Goal: Check status: Check status

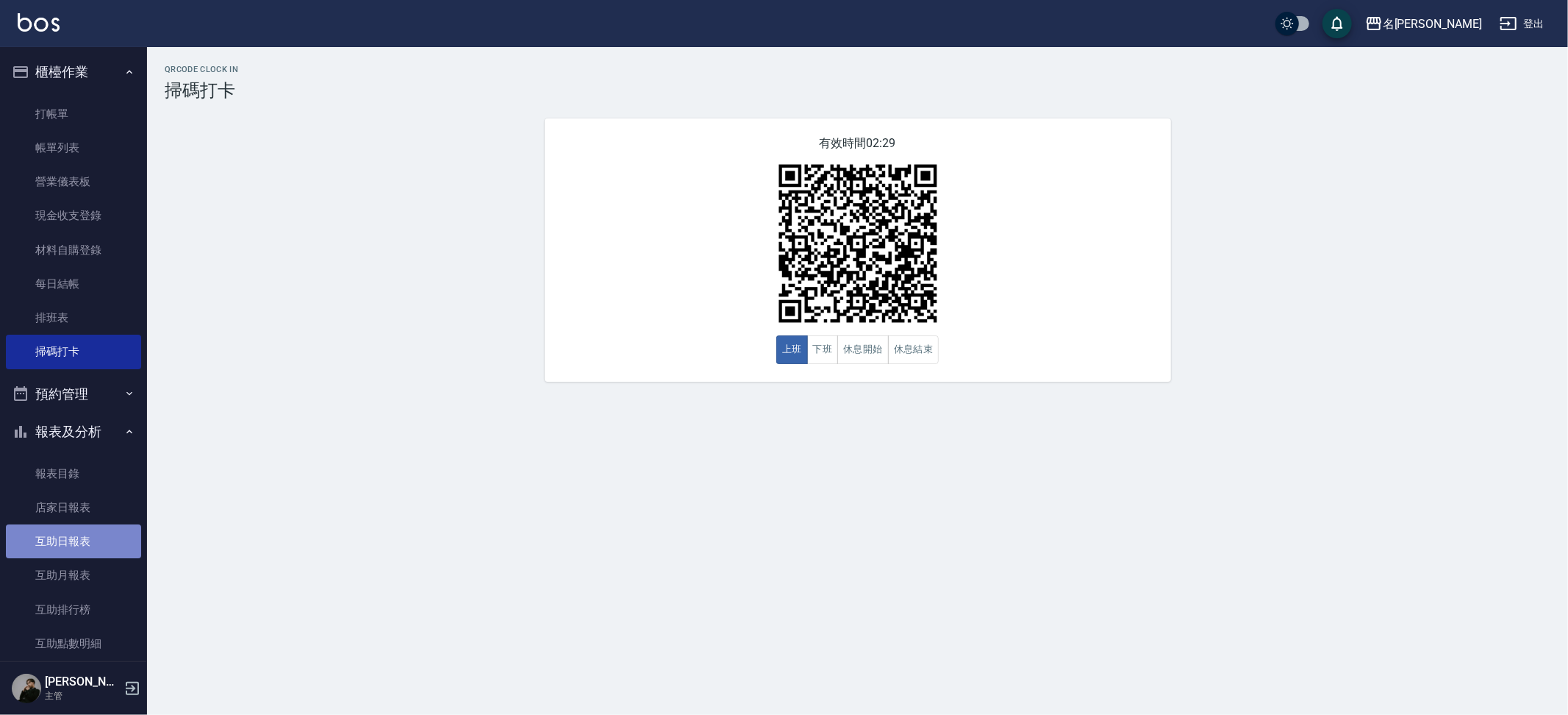
click at [81, 525] on link "互助日報表" at bounding box center [74, 541] width 136 height 34
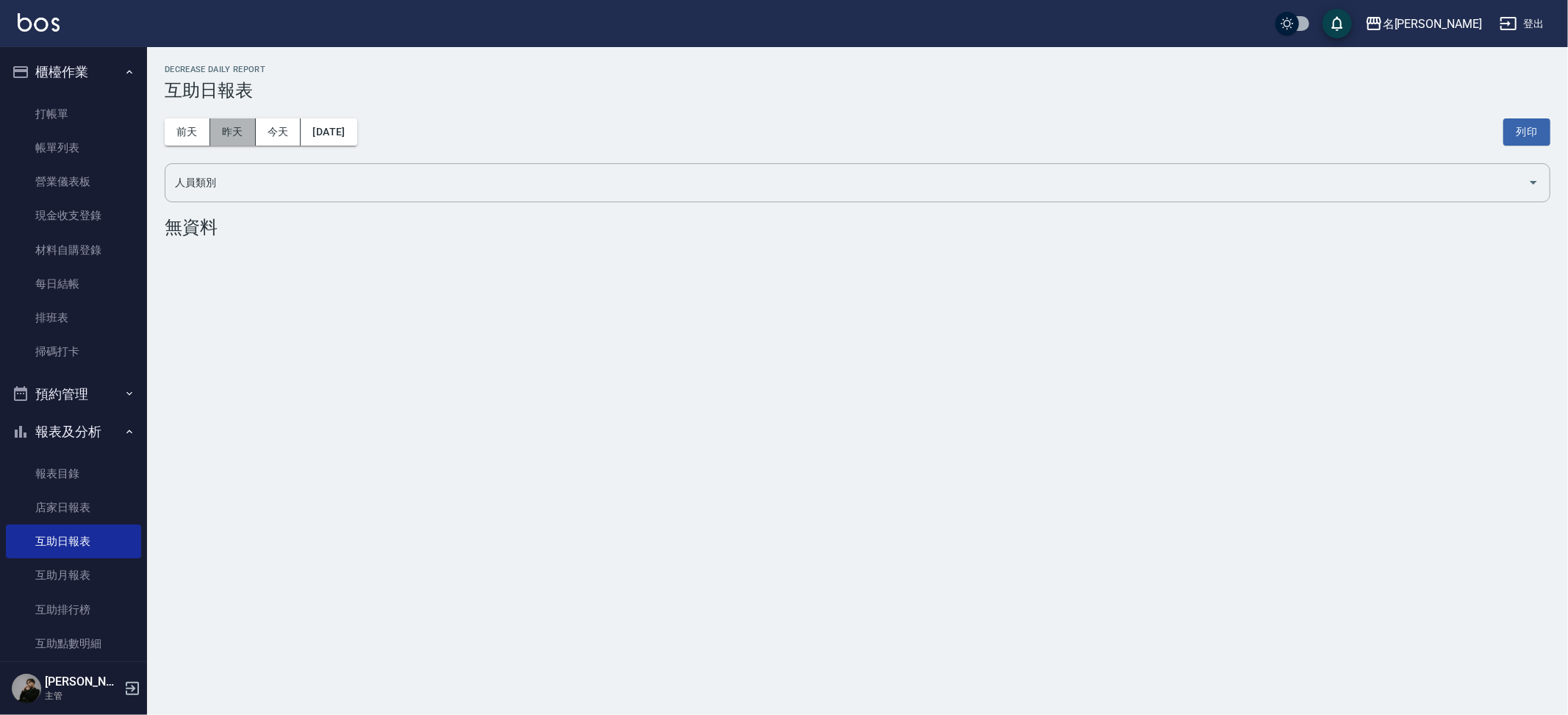
click at [241, 122] on button "昨天" at bounding box center [232, 132] width 45 height 27
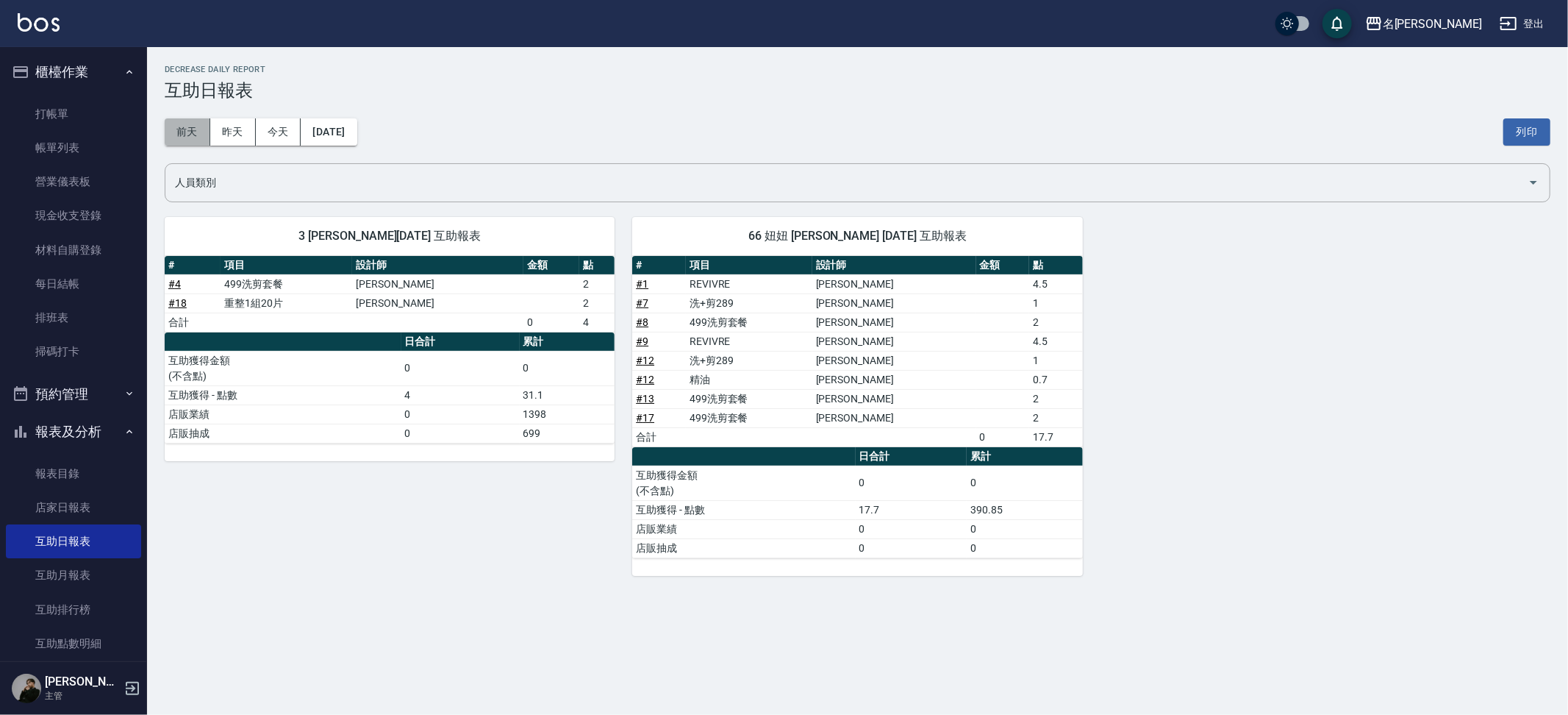
click at [181, 131] on button "前天" at bounding box center [187, 132] width 45 height 27
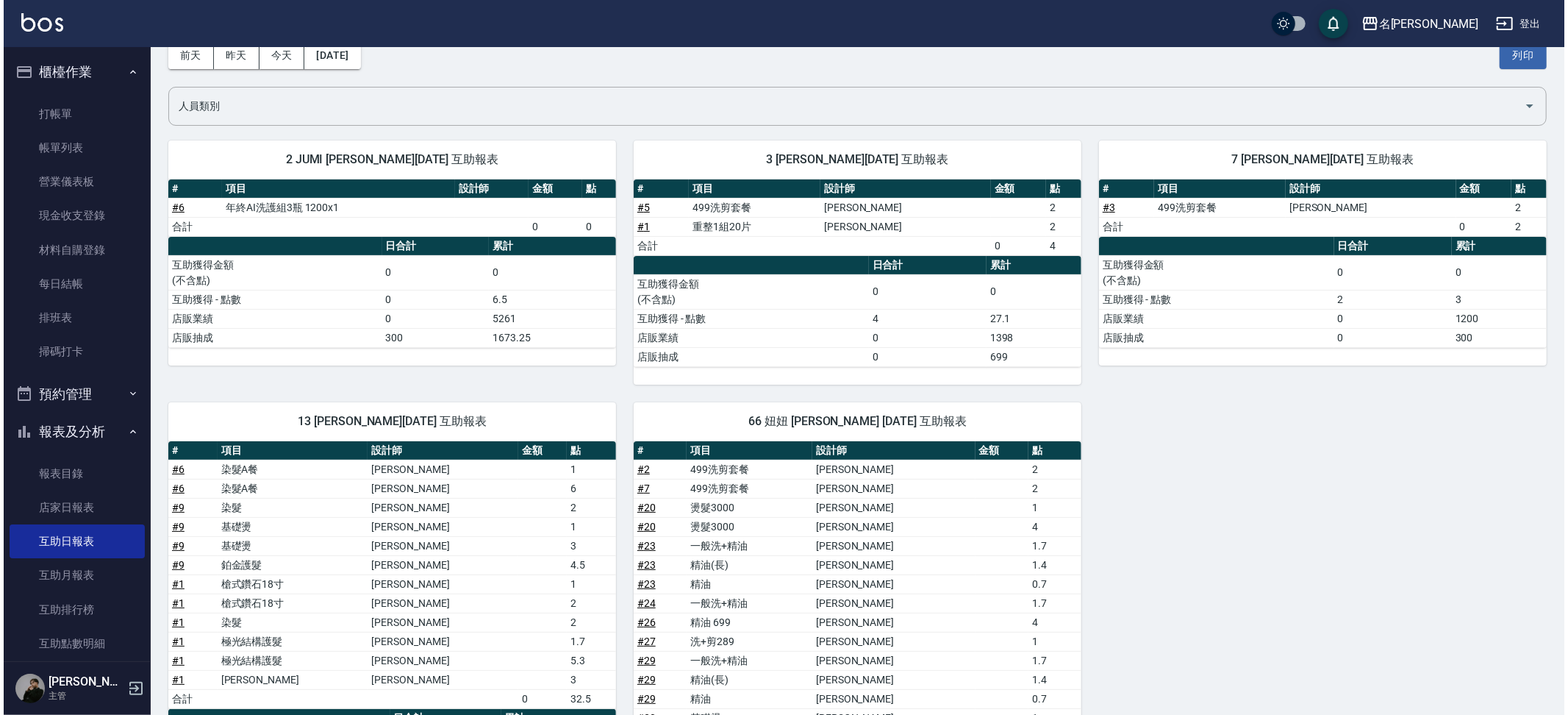
scroll to position [68, 0]
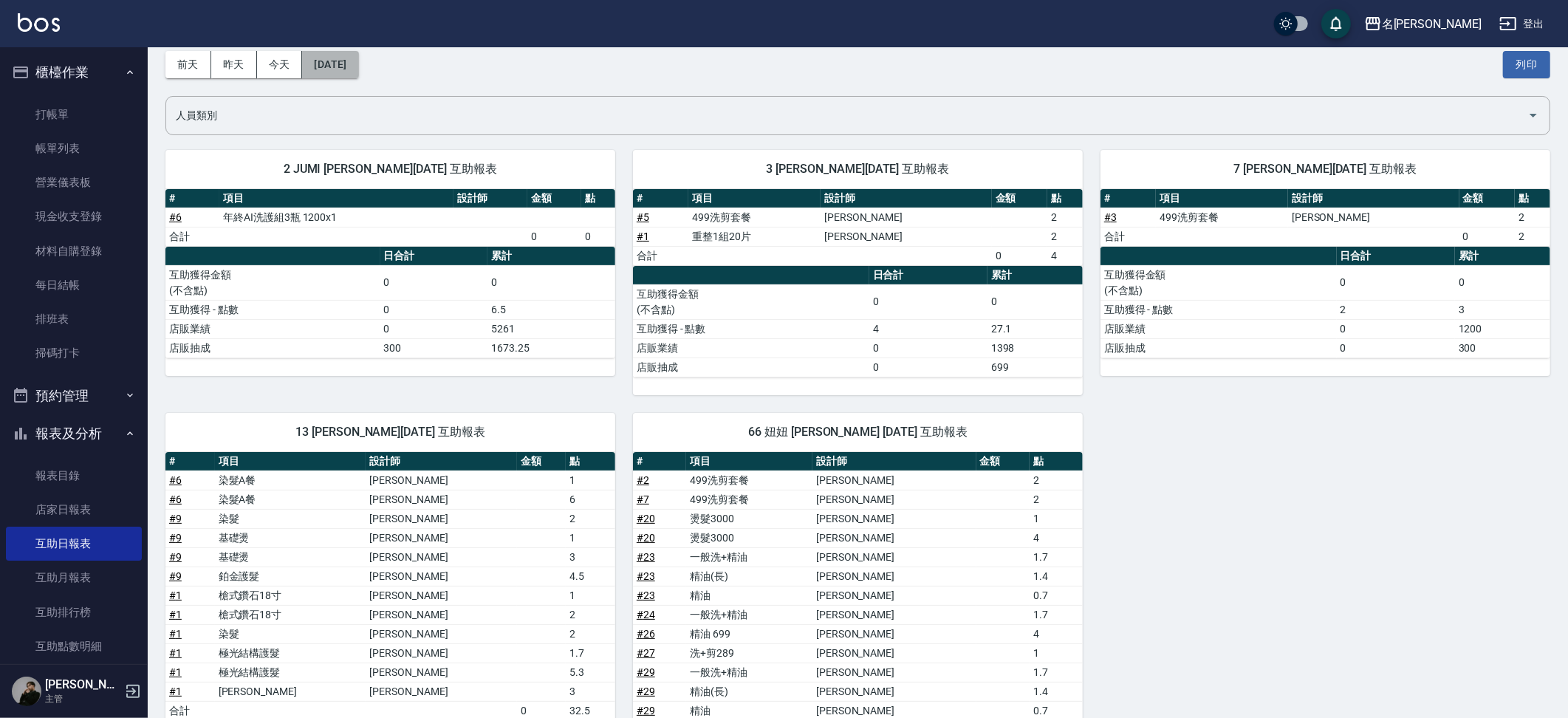
click at [333, 65] on button "[DATE]" at bounding box center [330, 64] width 57 height 27
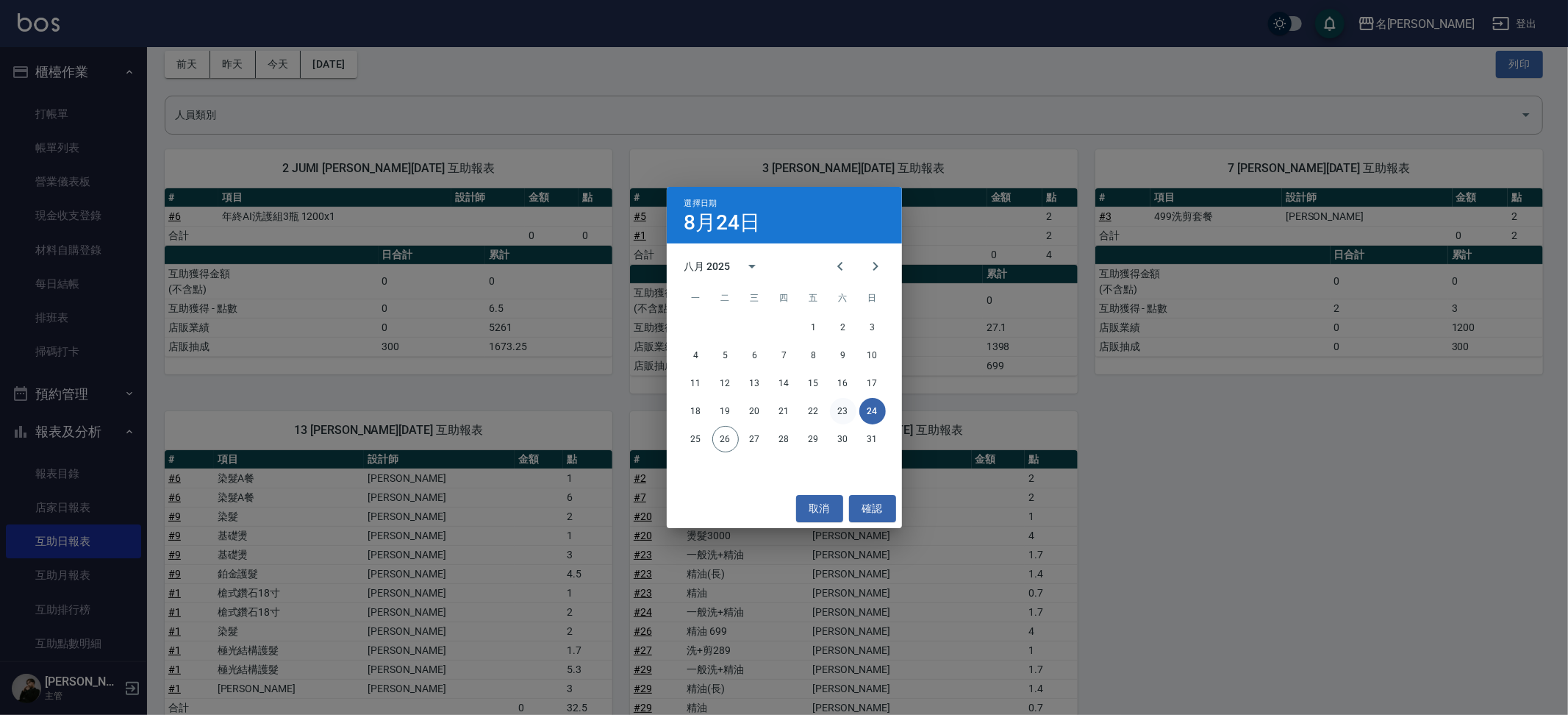
click at [848, 411] on button "23" at bounding box center [843, 411] width 26 height 26
